Goal: Transaction & Acquisition: Purchase product/service

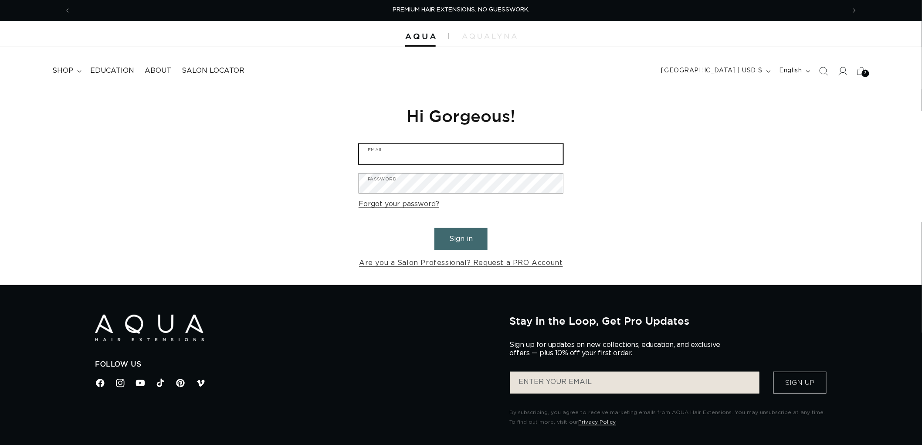
type input "graphics@pabeauty.com"
click at [460, 237] on button "Sign in" at bounding box center [460, 239] width 53 height 22
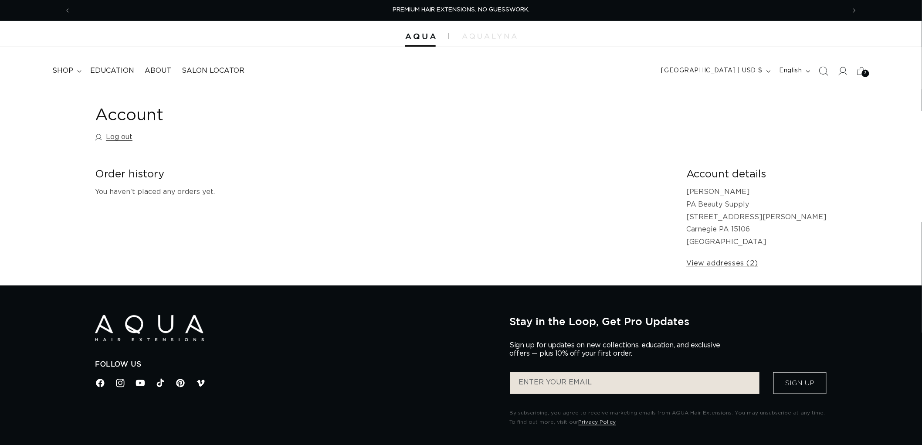
click at [831, 77] on span "Search" at bounding box center [823, 70] width 19 height 19
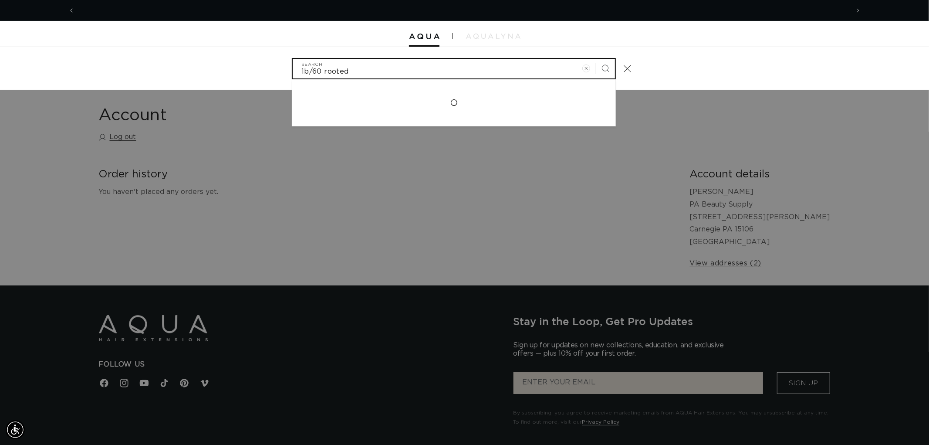
scroll to position [0, 1549]
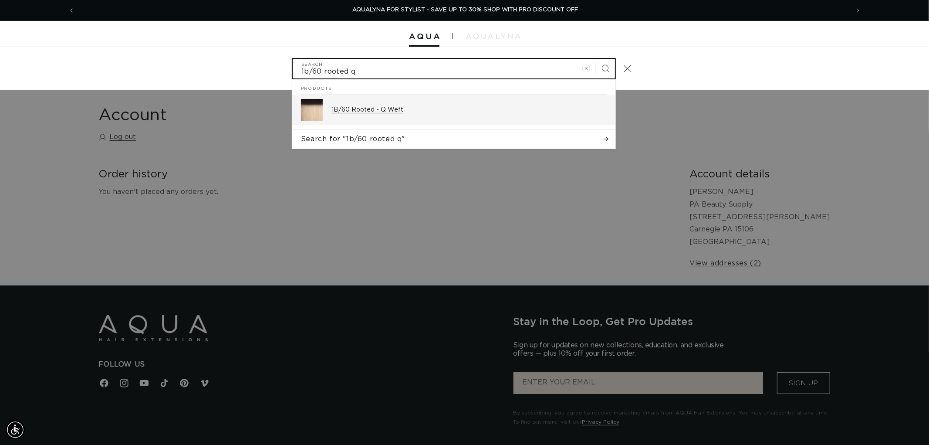
type input "1b/60 rooted q"
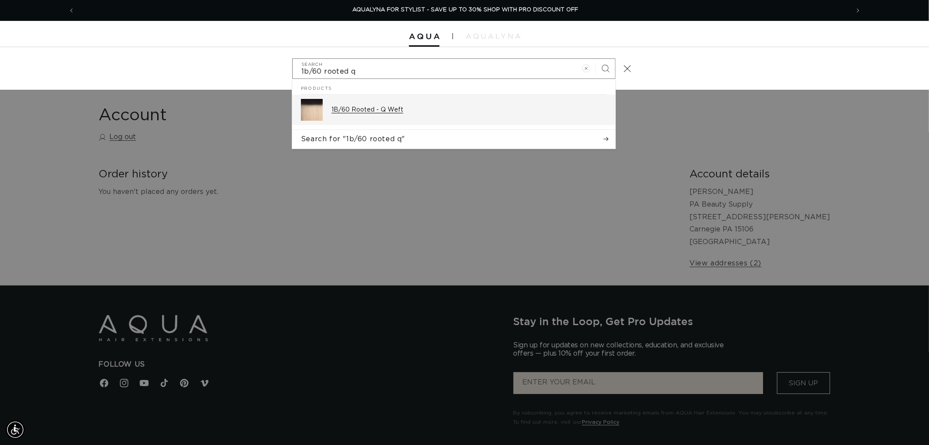
click at [420, 105] on div "1B/60 Rooted - Q Weft" at bounding box center [469, 110] width 275 height 22
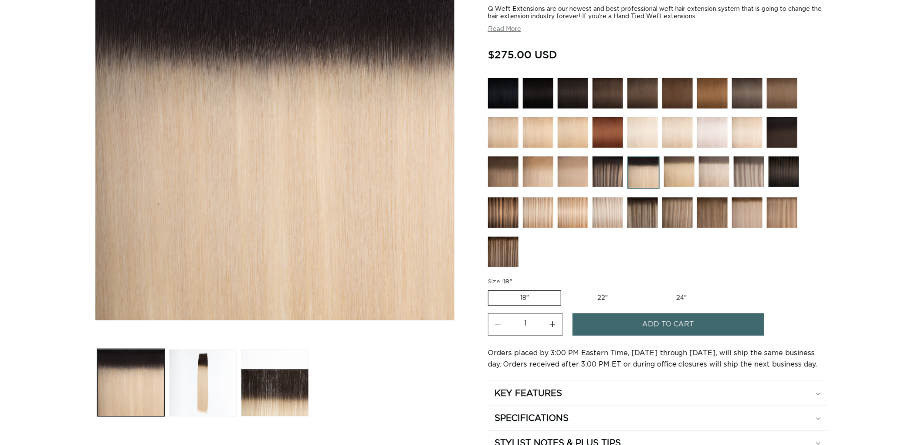
scroll to position [48, 0]
